Goal: Task Accomplishment & Management: Use online tool/utility

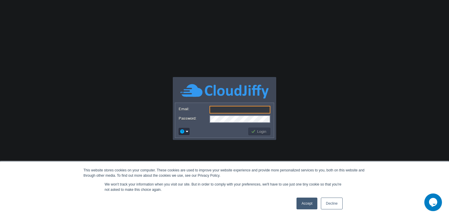
type input "[PERSON_NAME][EMAIL_ADDRESS][PERSON_NAME][DOMAIN_NAME]"
click at [302, 199] on link "Accept" at bounding box center [306, 203] width 21 height 12
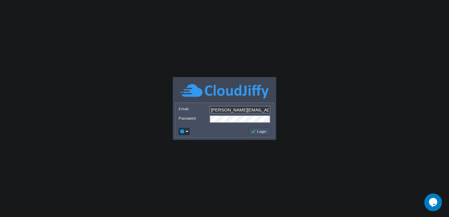
click at [256, 133] on button "Login" at bounding box center [259, 131] width 17 height 5
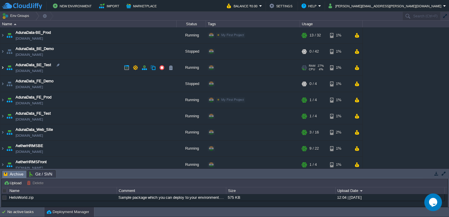
click at [2, 67] on img at bounding box center [2, 68] width 5 height 16
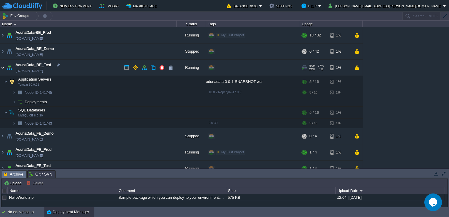
click at [2, 67] on img at bounding box center [2, 68] width 5 height 16
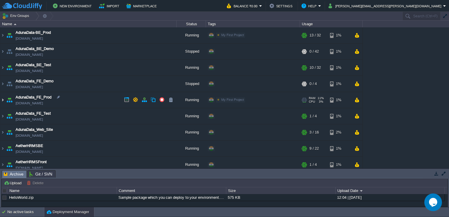
click at [1, 100] on img at bounding box center [2, 100] width 5 height 16
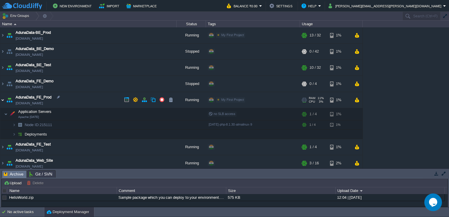
click at [1, 100] on img at bounding box center [2, 100] width 5 height 16
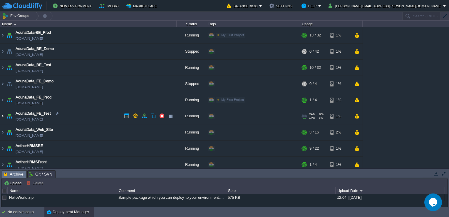
click at [0, 117] on img at bounding box center [2, 116] width 5 height 16
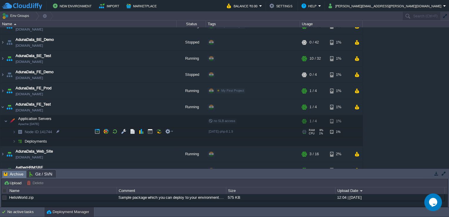
scroll to position [9, 0]
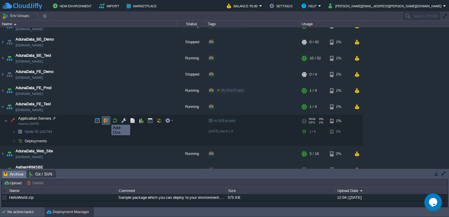
click at [106, 119] on button "button" at bounding box center [105, 120] width 5 height 5
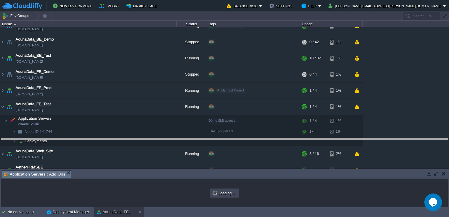
drag, startPoint x: 146, startPoint y: 173, endPoint x: 152, endPoint y: 113, distance: 60.8
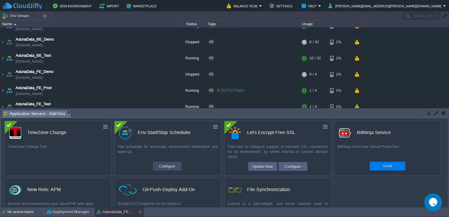
click at [174, 163] on button "Configure" at bounding box center [167, 165] width 20 height 7
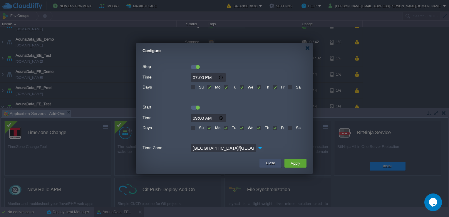
click at [271, 163] on button "Close" at bounding box center [270, 163] width 9 height 6
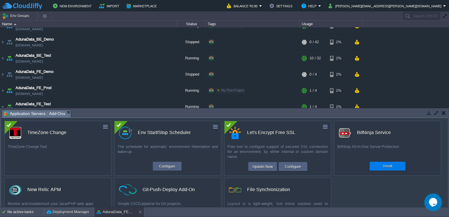
click at [441, 111] on button "button" at bounding box center [443, 112] width 4 height 5
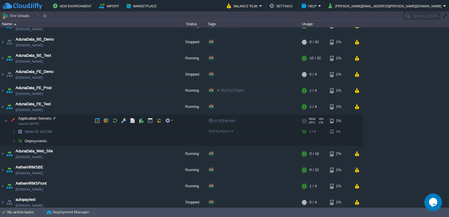
click at [212, 122] on div "no SLB access" at bounding box center [222, 120] width 29 height 5
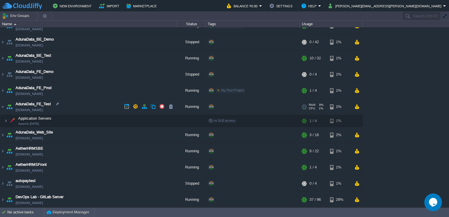
scroll to position [0, 0]
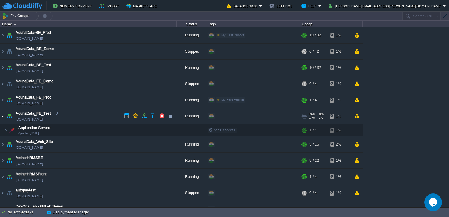
click at [1, 116] on img at bounding box center [2, 116] width 5 height 16
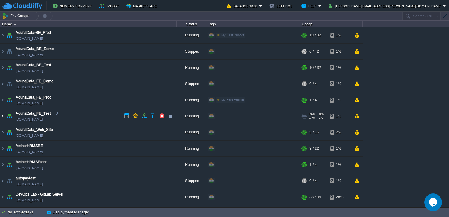
click at [1, 116] on img at bounding box center [2, 116] width 5 height 16
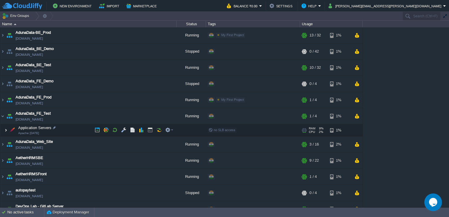
click at [4, 128] on img at bounding box center [6, 130] width 4 height 12
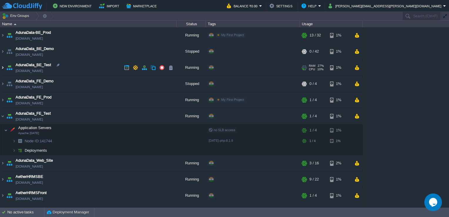
click at [2, 68] on img at bounding box center [2, 68] width 5 height 16
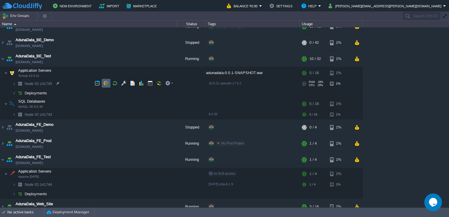
scroll to position [9, 0]
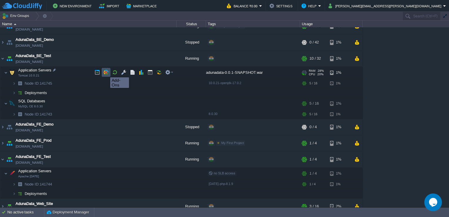
click at [106, 72] on button "button" at bounding box center [105, 72] width 5 height 5
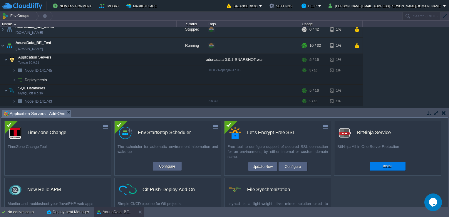
scroll to position [53, 0]
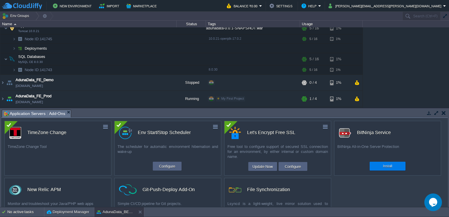
click at [0, 0] on div "AdunaData_BE_Test" at bounding box center [0, 0] width 0 height 0
click at [172, 167] on button "Configure" at bounding box center [167, 165] width 20 height 7
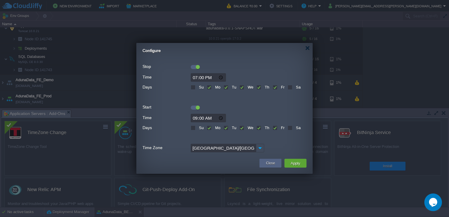
click at [195, 76] on input "19:00" at bounding box center [208, 77] width 35 height 9
click at [257, 71] on form "Stop Time 00:00 Days Su Mo Tu We Th Fr Sa Start Time 09:00 Days Su Mo Tu We Th …" at bounding box center [224, 107] width 164 height 92
click at [220, 77] on input "00:00" at bounding box center [208, 77] width 35 height 9
click at [244, 55] on div "Configure" at bounding box center [227, 49] width 170 height 12
click at [196, 78] on input "23:59" at bounding box center [208, 77] width 35 height 9
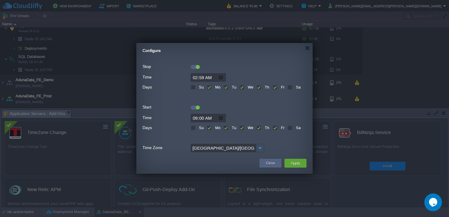
type input "23:59"
click at [220, 75] on input "23:00" at bounding box center [208, 77] width 35 height 9
click at [246, 75] on div "00:00" at bounding box center [224, 77] width 164 height 9
click at [221, 78] on input "00:00" at bounding box center [208, 77] width 35 height 9
type input "23:59"
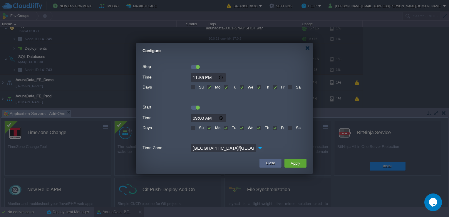
click at [255, 61] on form "Stop Time 23:59 Days Su Mo Tu We Th Fr Sa Start Time 09:00 Days Su Mo Tu We Th …" at bounding box center [224, 107] width 164 height 92
click at [293, 162] on button "Apply" at bounding box center [295, 163] width 13 height 7
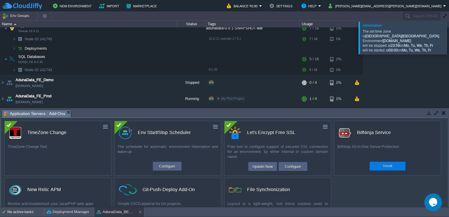
click at [449, 36] on div at bounding box center [456, 37] width 0 height 32
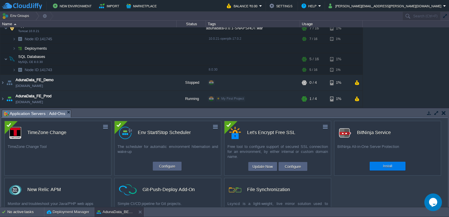
click at [442, 112] on button "button" at bounding box center [443, 112] width 4 height 5
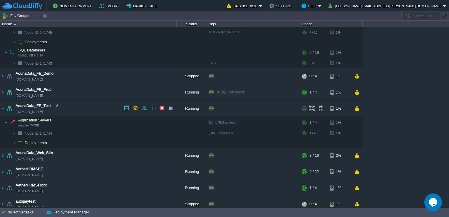
scroll to position [61, 0]
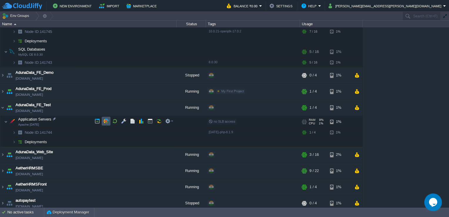
click at [105, 118] on button "button" at bounding box center [105, 120] width 5 height 5
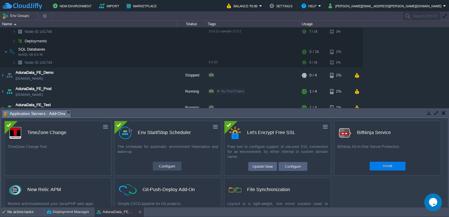
drag, startPoint x: 167, startPoint y: 163, endPoint x: 160, endPoint y: 164, distance: 6.9
click at [160, 164] on button "Configure" at bounding box center [167, 165] width 20 height 7
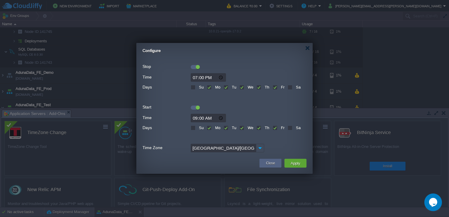
click at [196, 77] on input "19:00" at bounding box center [208, 77] width 35 height 9
type input "23:59"
click at [251, 71] on form "Stop Time 23:59 Days Su Mo Tu We Th Fr Sa Start Time 09:00 Days Su Mo Tu We Th …" at bounding box center [224, 107] width 164 height 92
click at [295, 162] on button "Apply" at bounding box center [295, 163] width 13 height 7
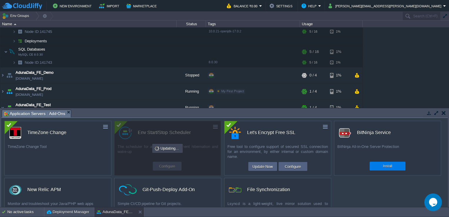
click at [445, 111] on button "button" at bounding box center [443, 112] width 4 height 5
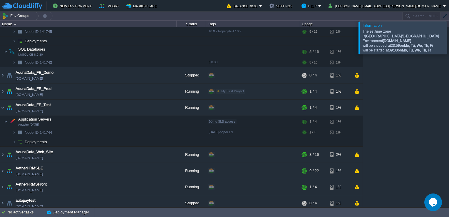
click at [374, 42] on div "The set time zone is [GEOGRAPHIC_DATA]/[GEOGRAPHIC_DATA] . Environment [DOMAIN_…" at bounding box center [402, 40] width 81 height 23
click at [449, 41] on div at bounding box center [456, 37] width 0 height 32
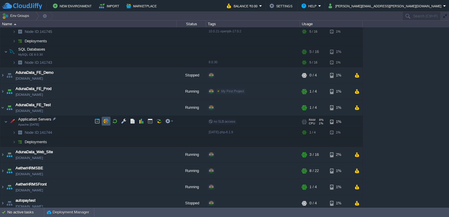
click at [108, 120] on button "button" at bounding box center [105, 120] width 5 height 5
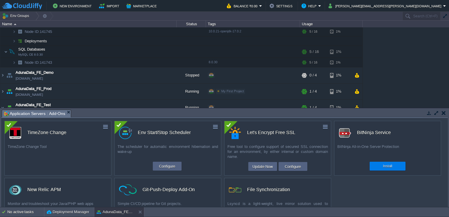
click at [168, 161] on div "custom Env Start/Stop Scheduler The scheduler for automatic environment hiberna…" at bounding box center [167, 148] width 107 height 55
click at [168, 162] on td "Configure" at bounding box center [167, 166] width 29 height 9
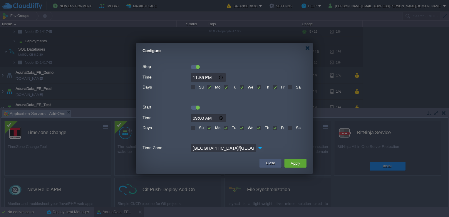
click at [268, 159] on div "Close" at bounding box center [270, 163] width 13 height 9
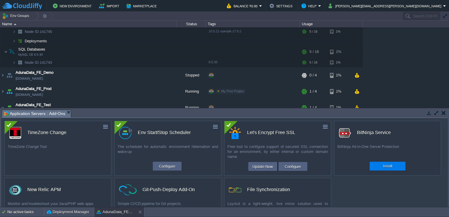
click at [444, 111] on button "button" at bounding box center [443, 112] width 4 height 5
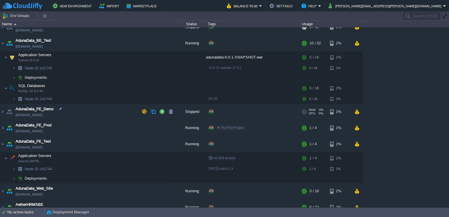
scroll to position [23, 0]
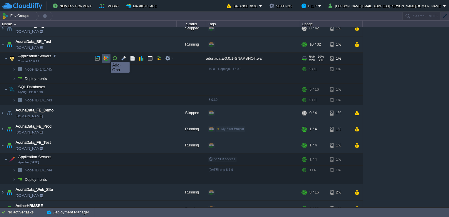
click at [106, 57] on button "button" at bounding box center [105, 58] width 5 height 5
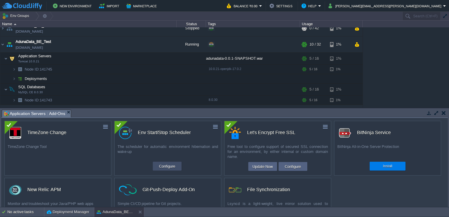
click at [163, 164] on button "Configure" at bounding box center [167, 165] width 20 height 7
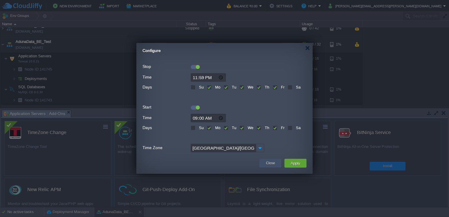
click at [269, 160] on button "Close" at bounding box center [270, 163] width 9 height 6
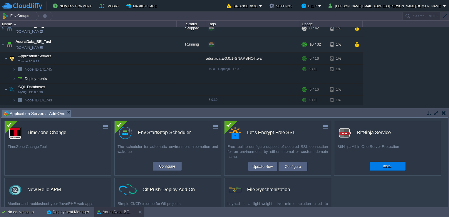
click at [442, 112] on button "button" at bounding box center [443, 112] width 4 height 5
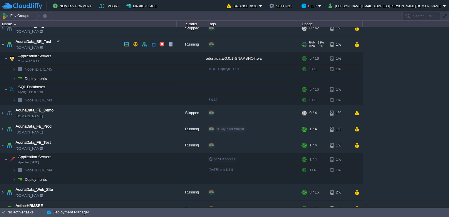
click at [2, 44] on img at bounding box center [2, 44] width 5 height 16
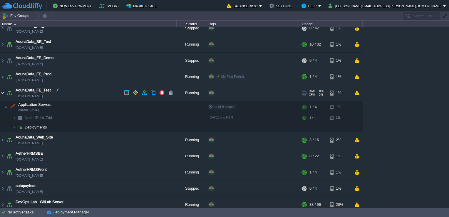
click at [0, 93] on img at bounding box center [2, 93] width 5 height 16
